Goal: Communication & Community: Ask a question

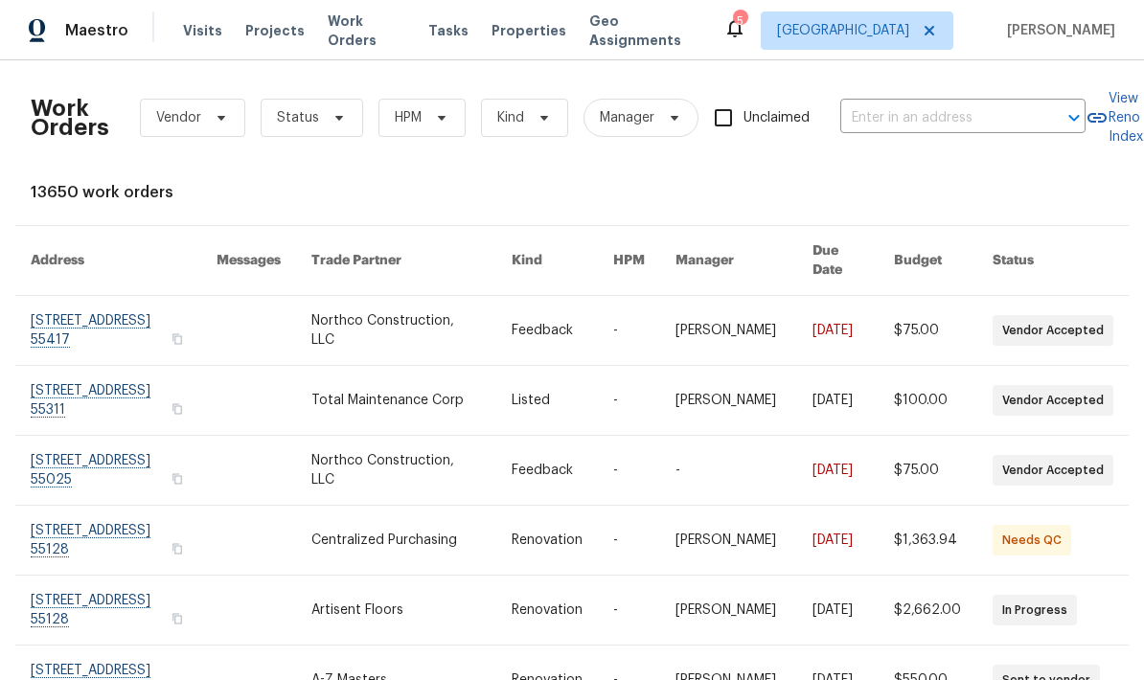
click at [948, 123] on input "text" at bounding box center [936, 119] width 192 height 30
type input "1447"
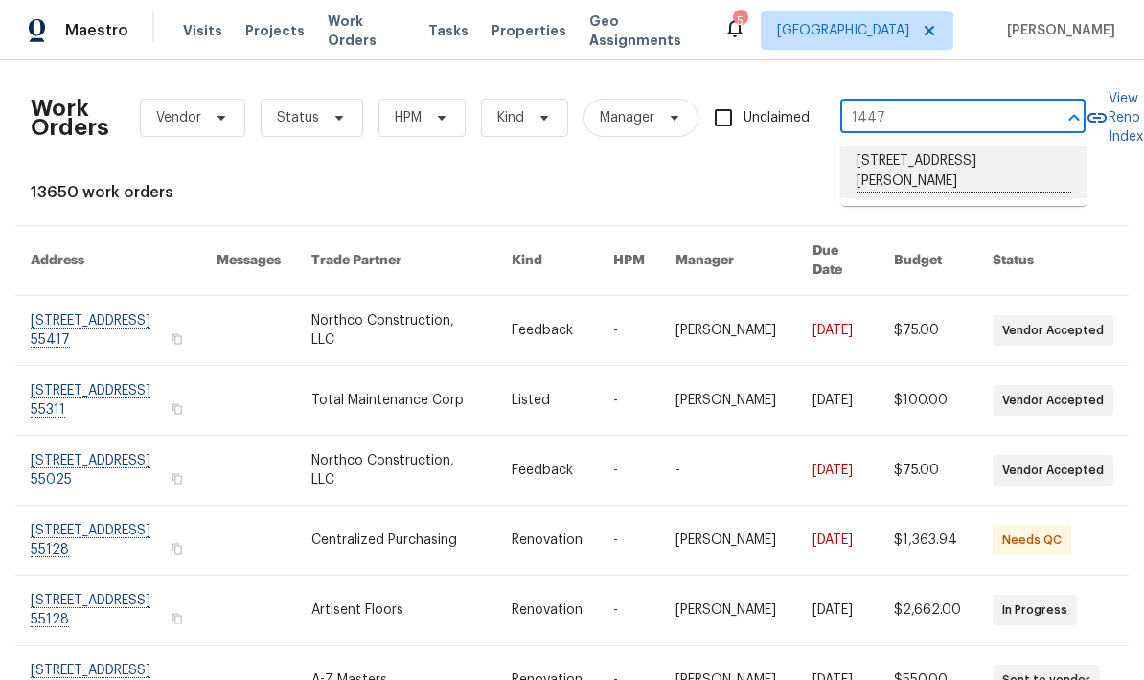
click at [984, 177] on li "[STREET_ADDRESS][PERSON_NAME]" at bounding box center [963, 172] width 245 height 53
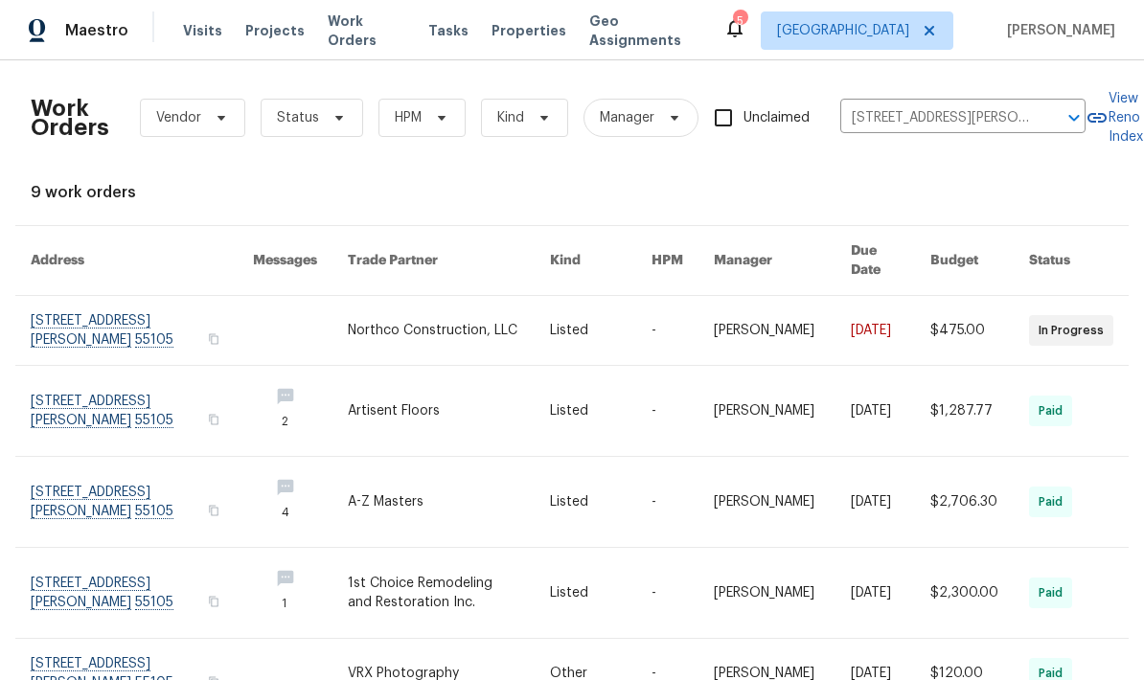
click at [165, 299] on link at bounding box center [142, 330] width 222 height 69
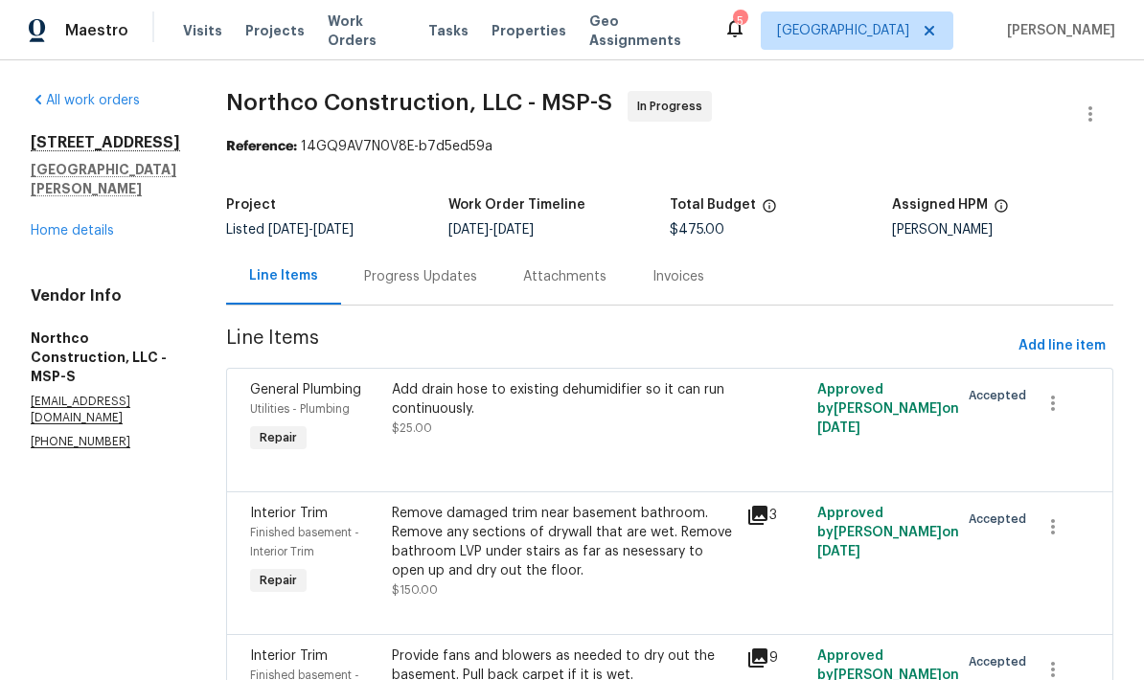
click at [417, 280] on div "Progress Updates" at bounding box center [420, 276] width 113 height 19
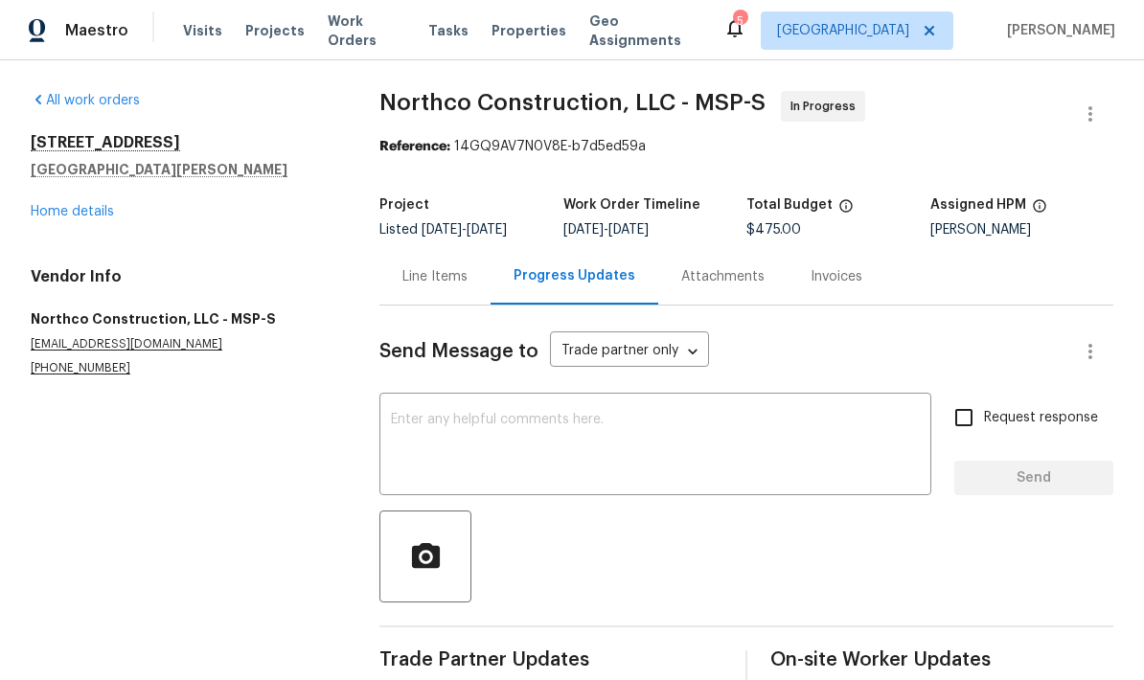
scroll to position [33, 0]
click at [745, 413] on textarea at bounding box center [655, 446] width 529 height 67
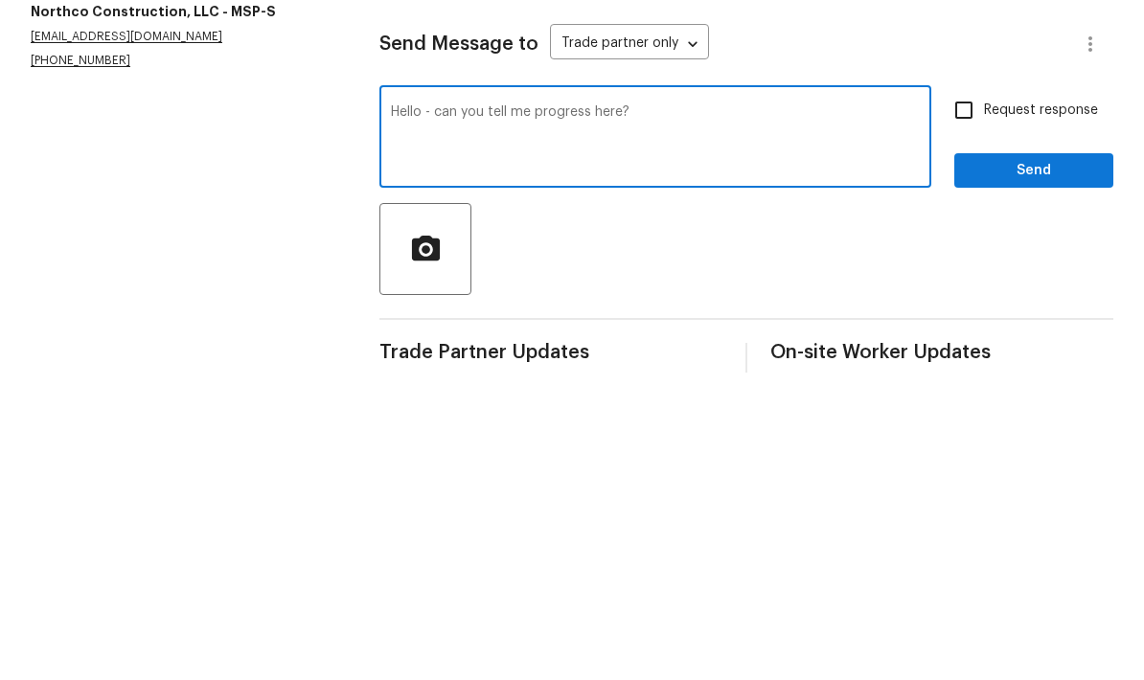
type textarea "Hello - can you tell me progress here?"
click at [1086, 467] on span "Send" at bounding box center [1034, 479] width 128 height 24
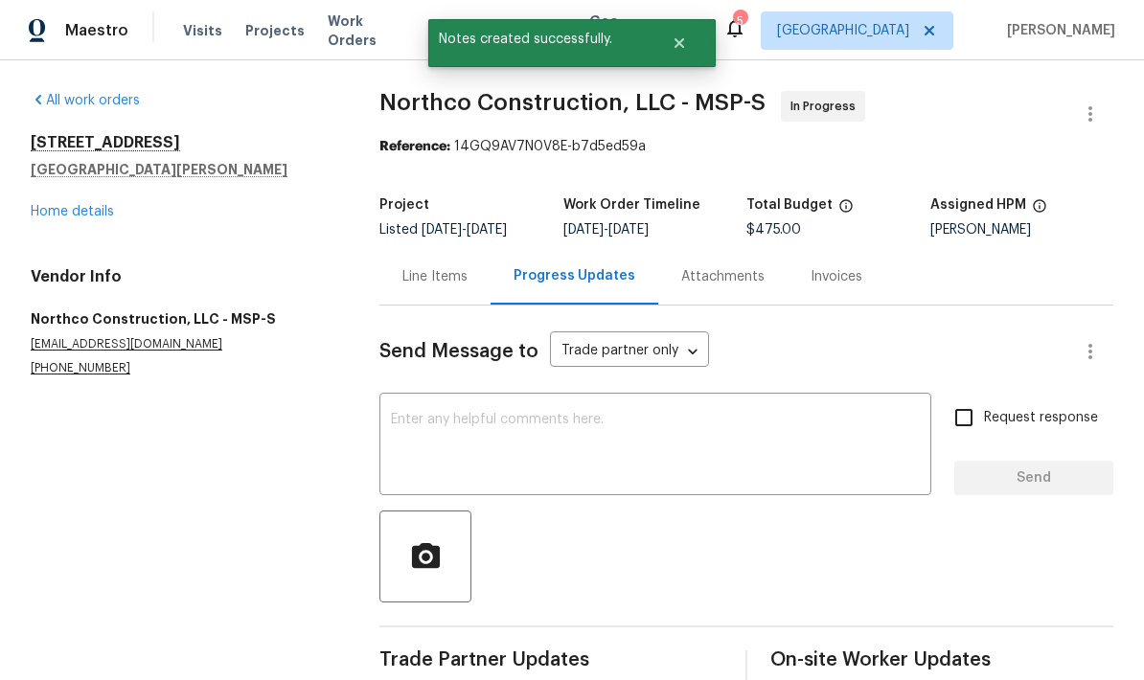
click at [107, 205] on link "Home details" at bounding box center [72, 211] width 83 height 13
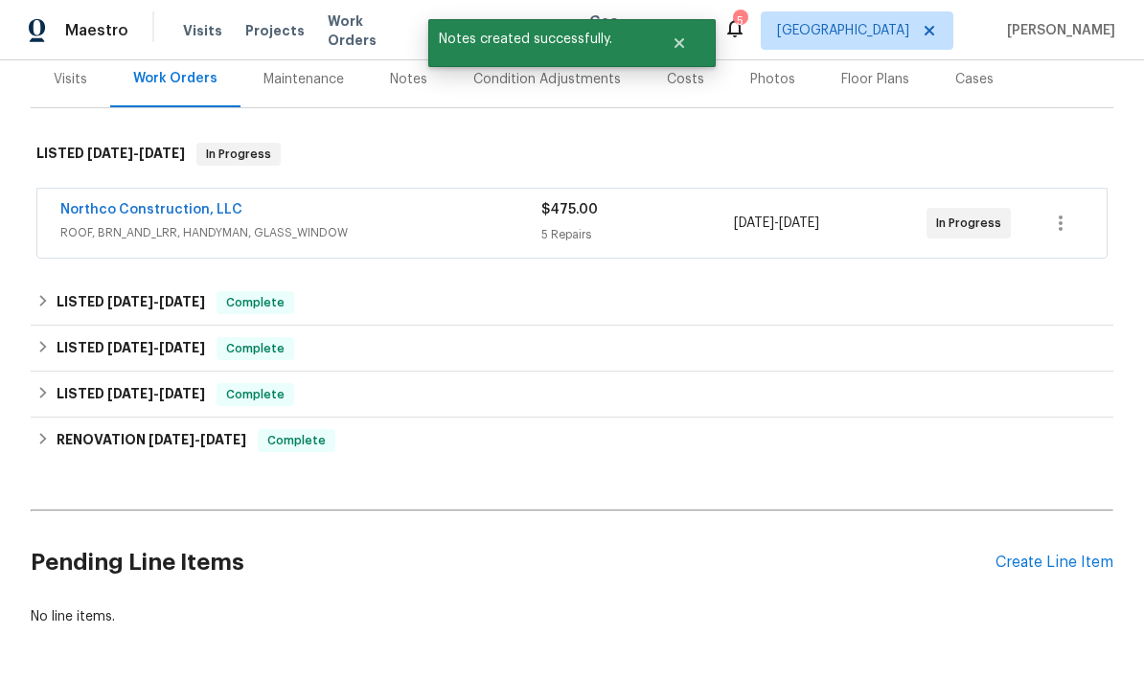
scroll to position [239, 0]
